Goal: Information Seeking & Learning: Learn about a topic

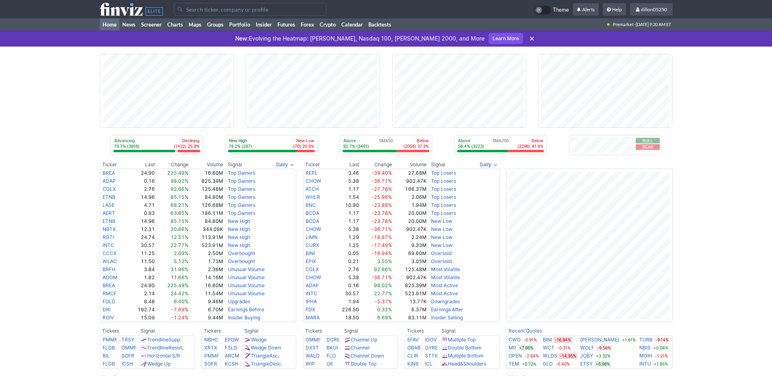
click at [56, 131] on div "Advancing 70.7% (3918) Declining (1432) 25.9% New High 79.2% (267) New Low (70)…" at bounding box center [386, 338] width 772 height 582
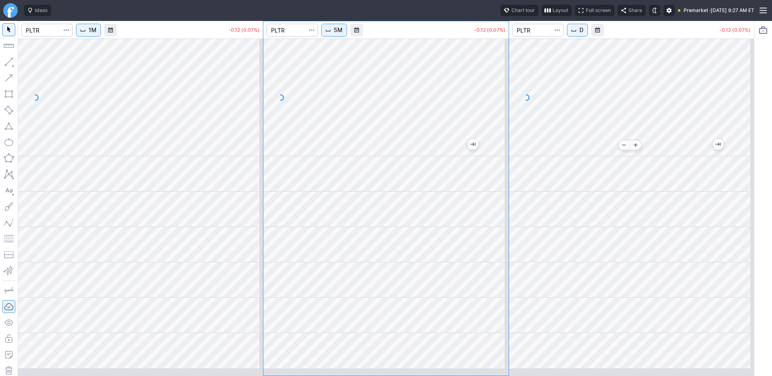
click at [619, 151] on div at bounding box center [631, 98] width 245 height 118
click at [333, 178] on div at bounding box center [385, 174] width 245 height 36
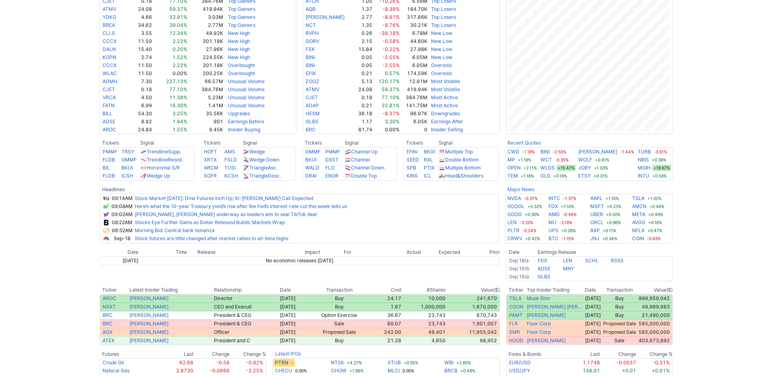
scroll to position [38, 0]
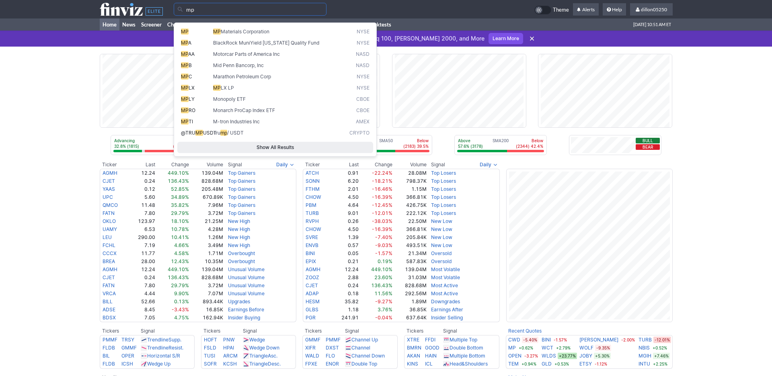
click at [189, 35] on span "MP" at bounding box center [185, 32] width 8 height 6
type input "MP"
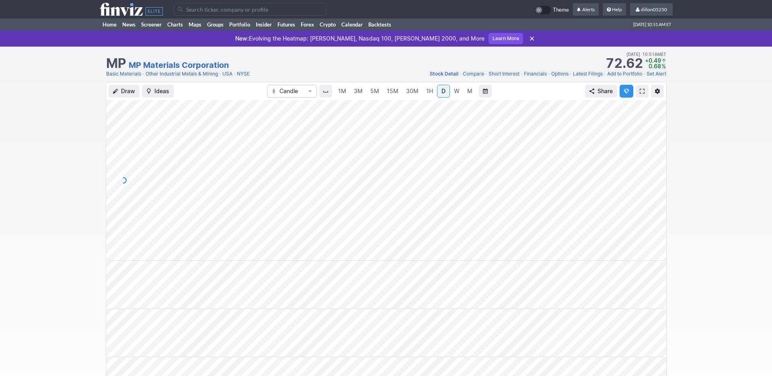
click at [640, 95] on span at bounding box center [642, 91] width 5 height 6
click at [115, 31] on link "Home" at bounding box center [110, 25] width 20 height 12
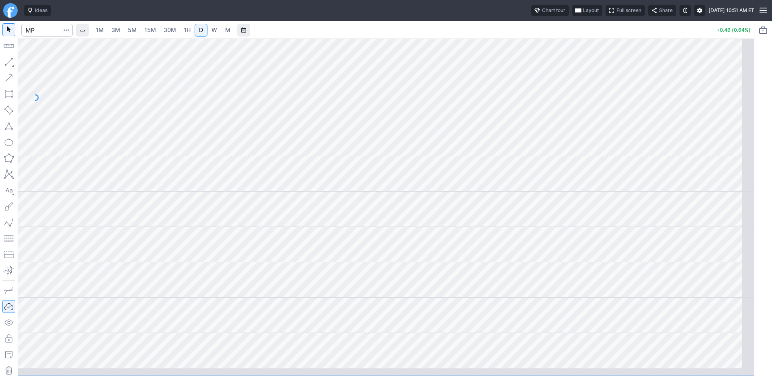
click at [576, 13] on span "button" at bounding box center [578, 10] width 5 height 6
click at [523, 35] on button "Layout" at bounding box center [517, 31] width 11 height 11
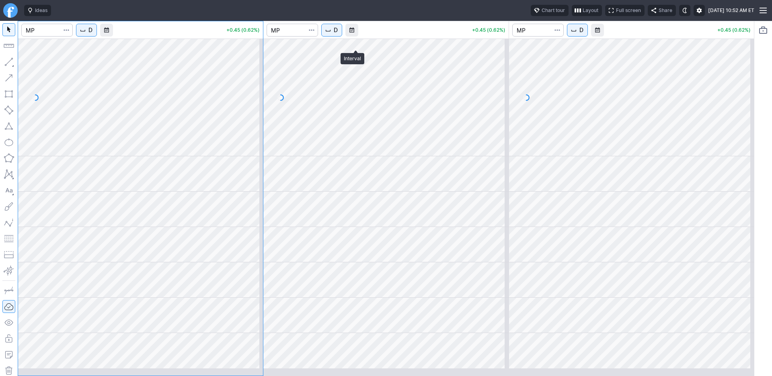
click at [338, 34] on span "D" at bounding box center [336, 30] width 4 height 8
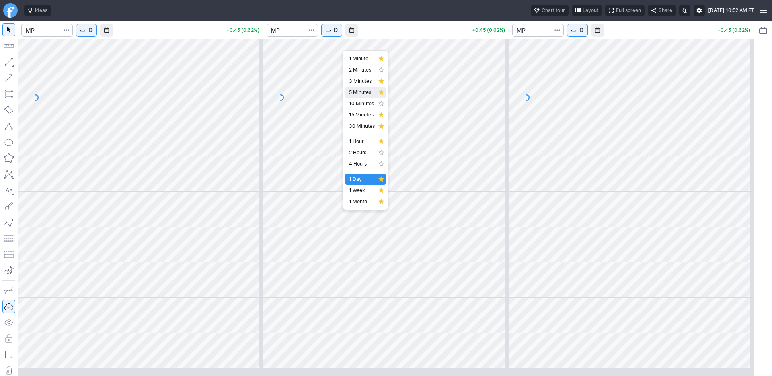
click at [359, 97] on span "5 Minutes" at bounding box center [362, 92] width 26 height 8
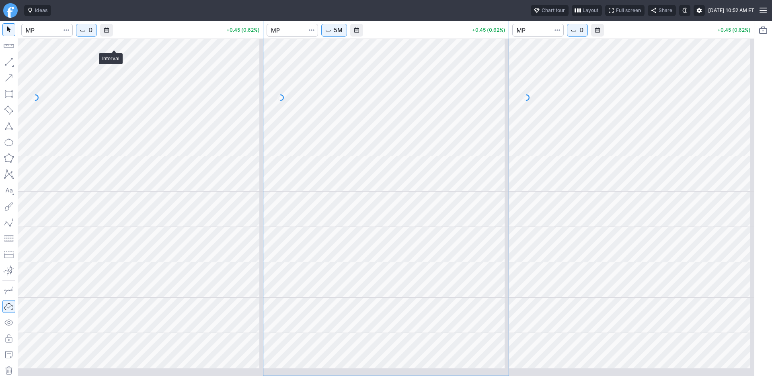
click at [93, 34] on span "D" at bounding box center [90, 30] width 4 height 8
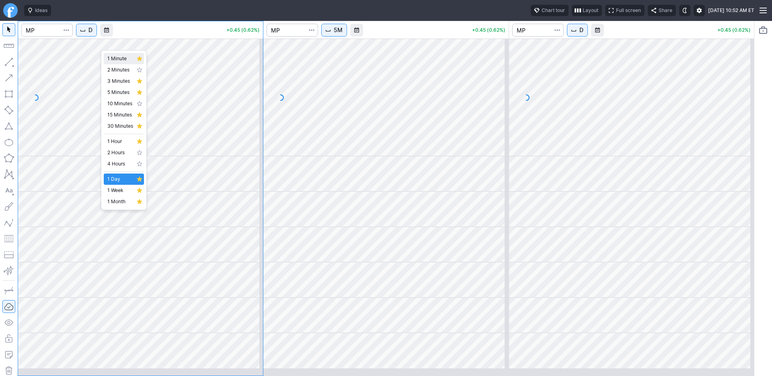
click at [120, 62] on span "1 Minute" at bounding box center [120, 59] width 26 height 8
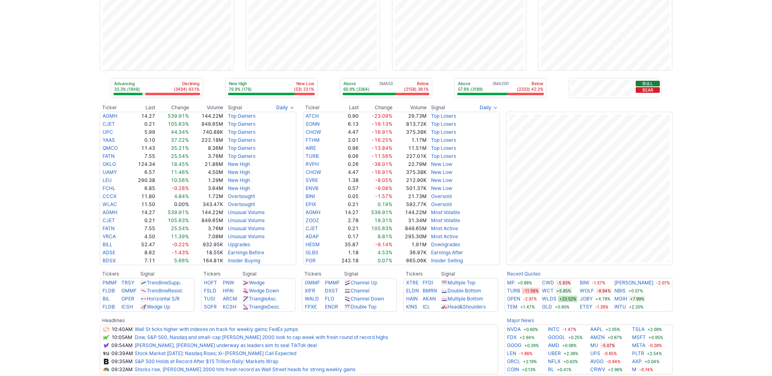
scroll to position [54, 0]
